Goal: Obtain resource: Obtain resource

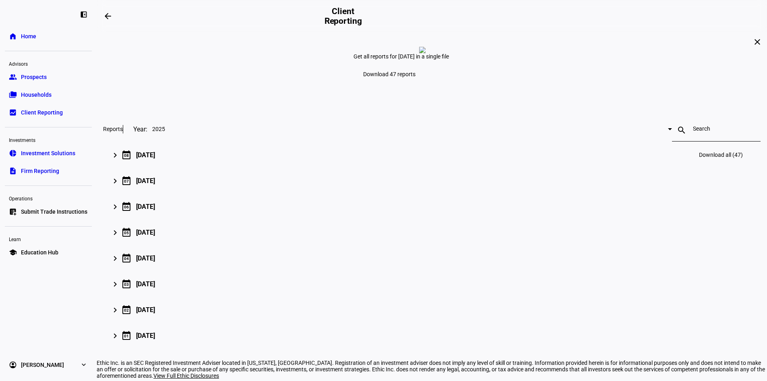
click at [120, 160] on mat-icon "keyboard_arrow_right" at bounding box center [115, 155] width 10 height 10
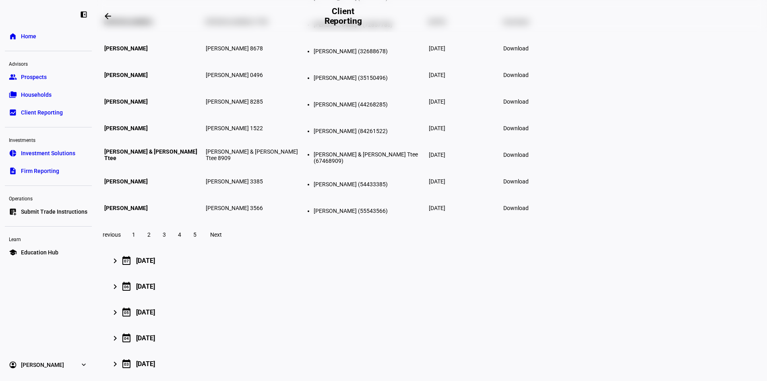
scroll to position [242, 0]
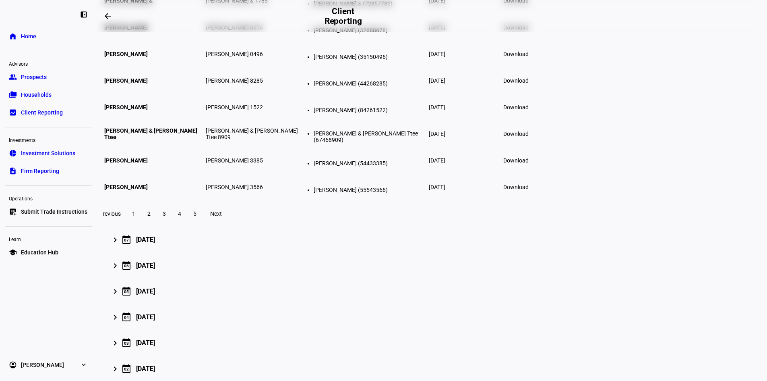
click at [151, 217] on span "2" at bounding box center [148, 213] width 3 height 6
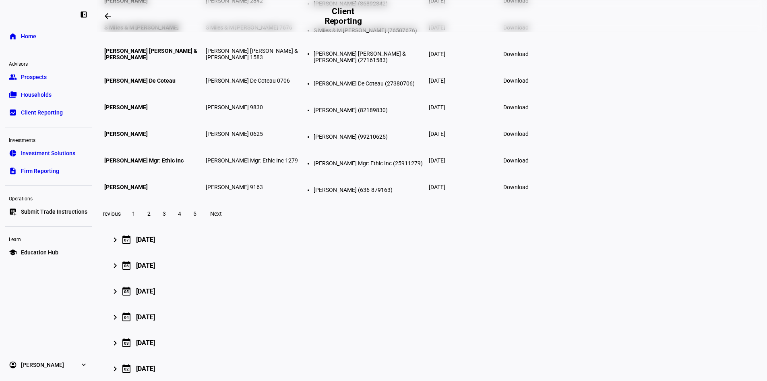
click at [529, 4] on span "Download" at bounding box center [515, 1] width 25 height 6
click at [35, 92] on span "Households" at bounding box center [36, 95] width 31 height 8
click at [45, 93] on span "Households" at bounding box center [36, 95] width 31 height 8
click at [48, 36] on link "home Home" at bounding box center [48, 36] width 87 height 16
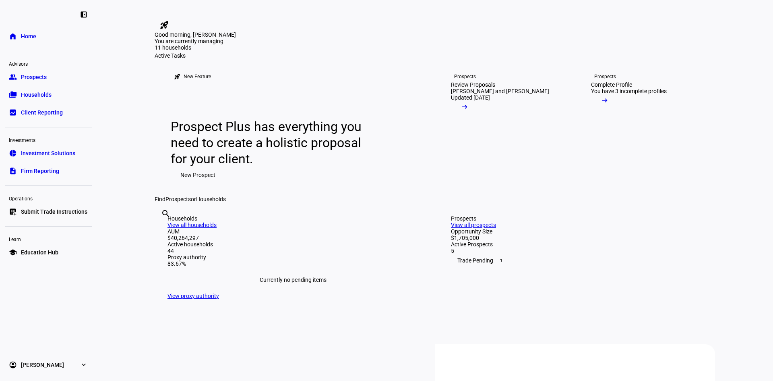
click at [41, 91] on span "Households" at bounding box center [36, 95] width 31 height 8
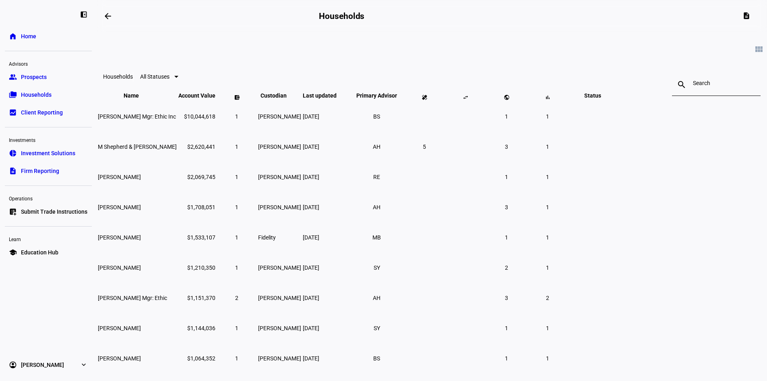
click at [693, 86] on input at bounding box center [716, 83] width 47 height 6
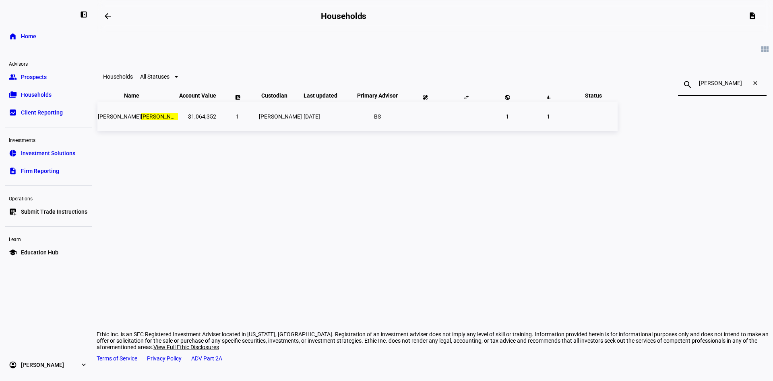
type input "[PERSON_NAME]"
click at [184, 120] on span "[PERSON_NAME]" at bounding box center [141, 116] width 86 height 6
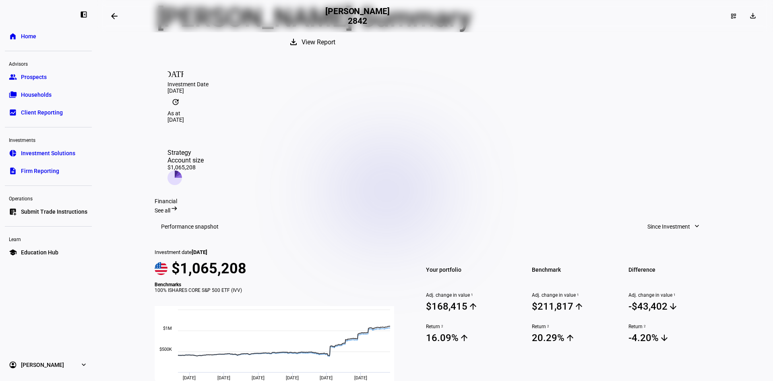
scroll to position [81, 0]
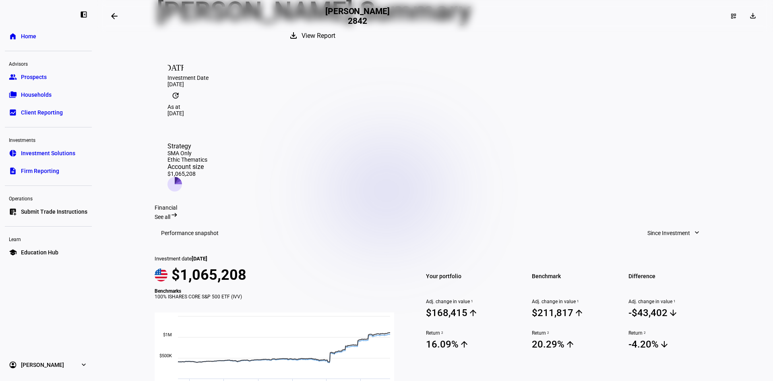
click at [335, 46] on span "View Report" at bounding box center [319, 35] width 34 height 19
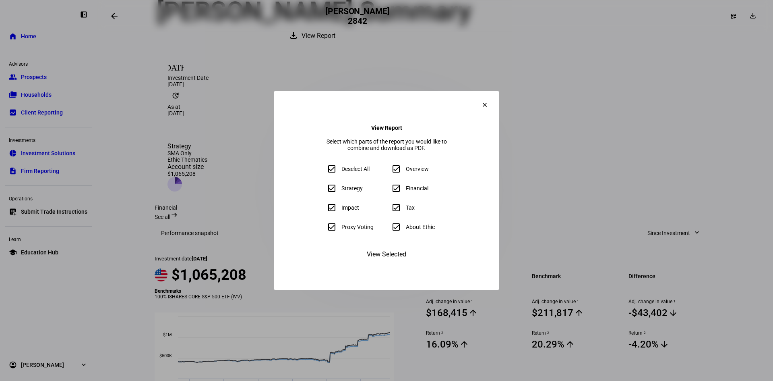
click at [324, 232] on input "Proxy Voting" at bounding box center [332, 227] width 16 height 16
checkbox input "false"
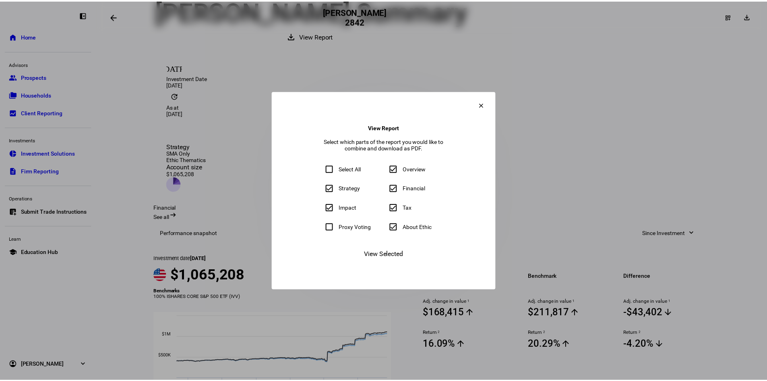
scroll to position [93, 0]
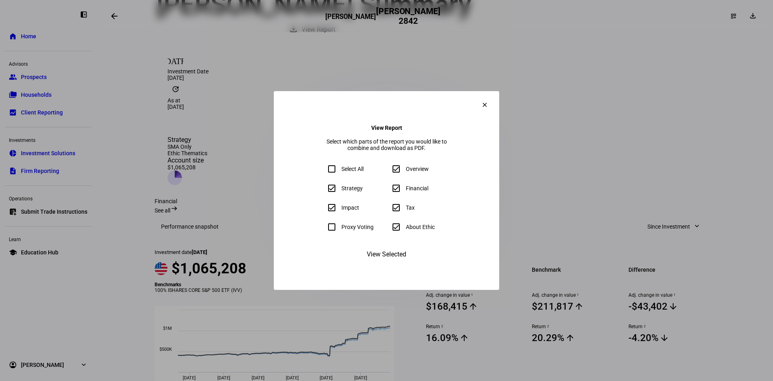
click at [324, 170] on input "Select All" at bounding box center [332, 169] width 16 height 16
checkbox input "true"
click at [385, 264] on span "View Selected" at bounding box center [386, 253] width 39 height 19
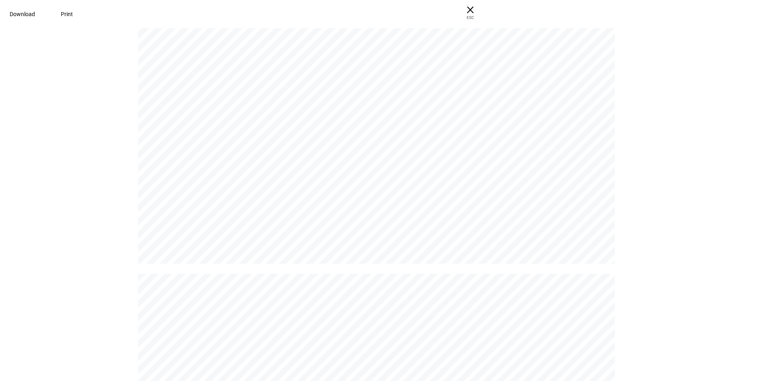
scroll to position [0, 0]
